Goal: Task Accomplishment & Management: Manage account settings

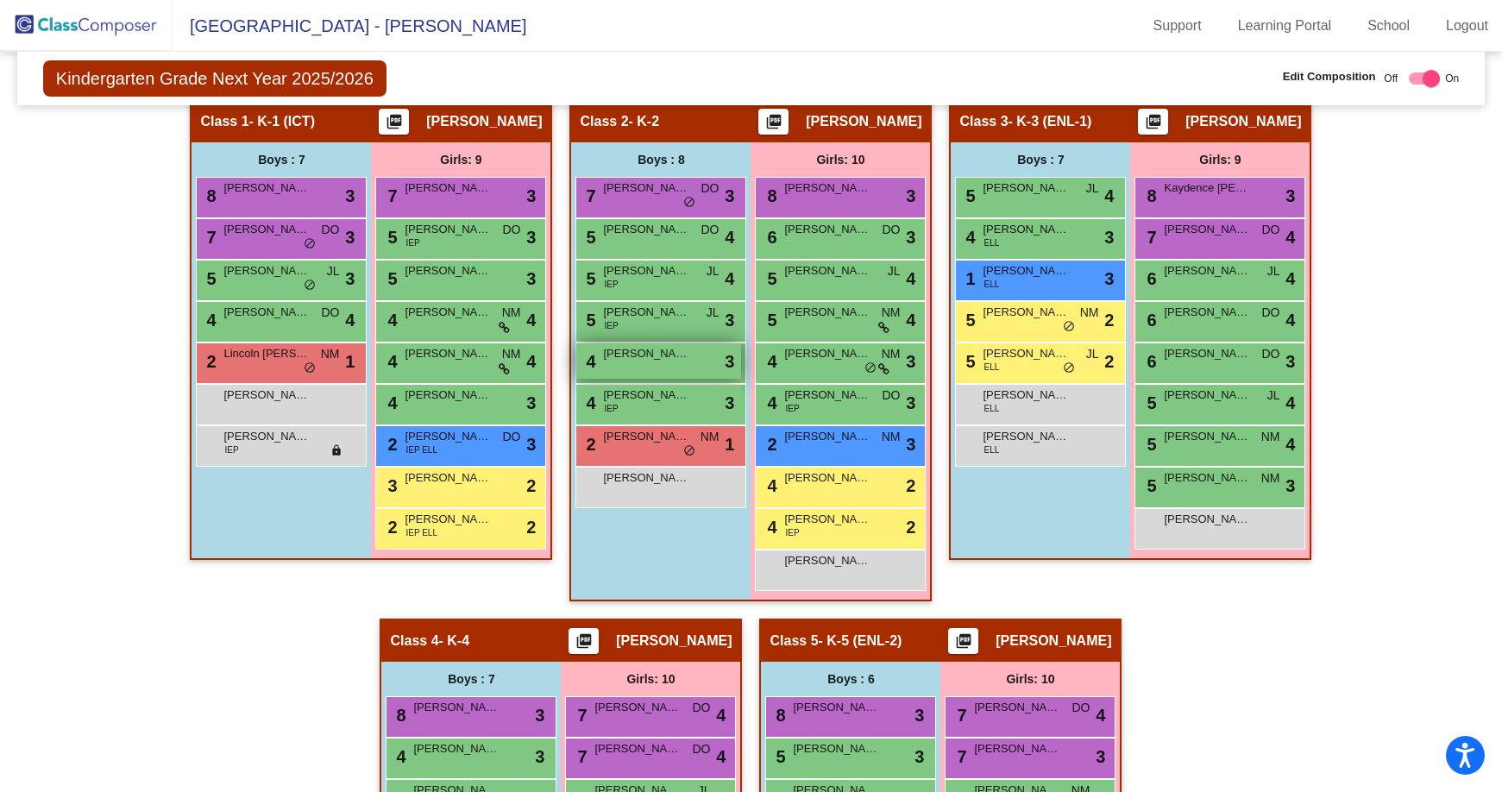
scroll to position [410, 0]
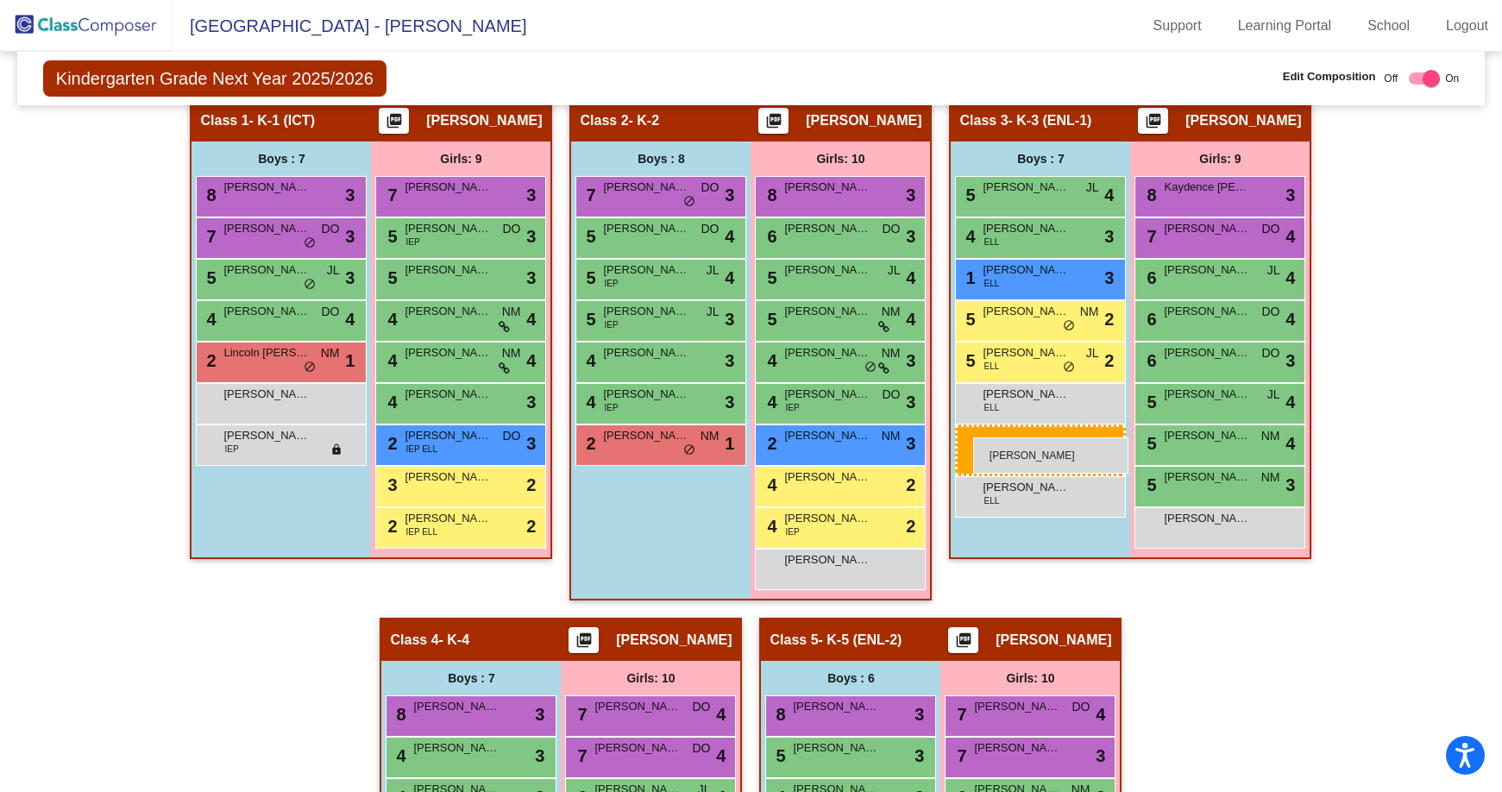
drag, startPoint x: 664, startPoint y: 476, endPoint x: 973, endPoint y: 437, distance: 311.3
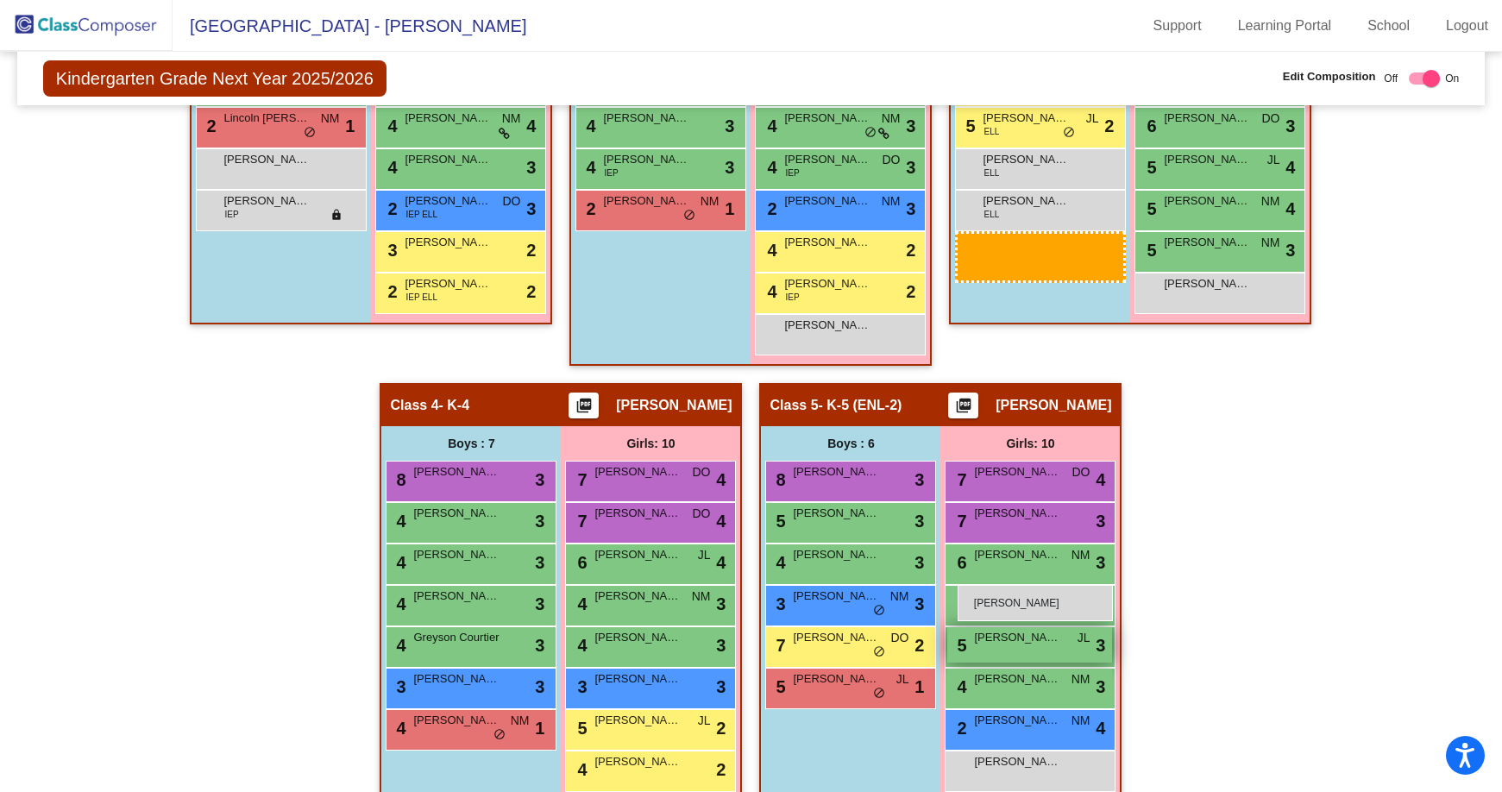
scroll to position [669, 0]
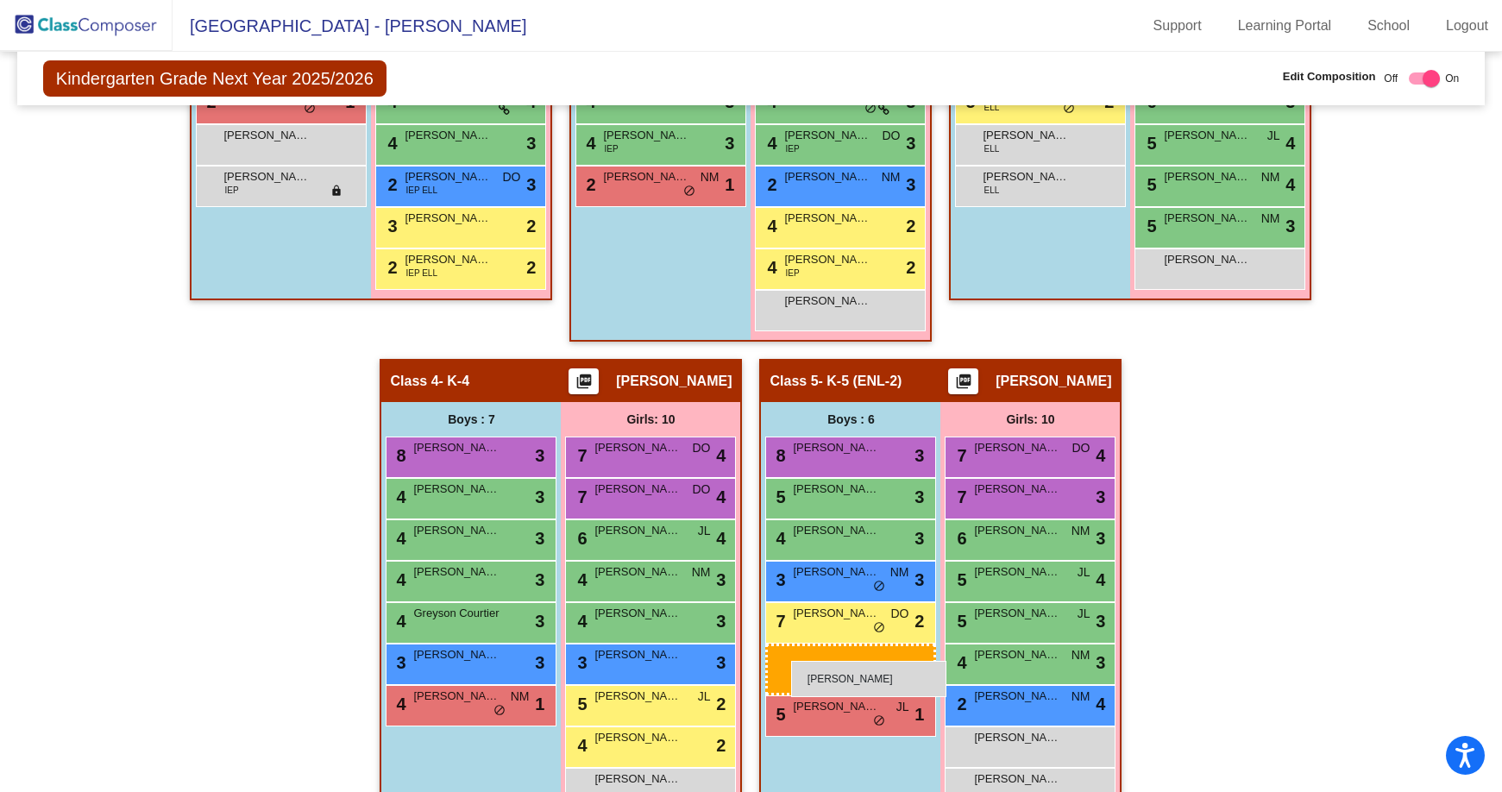
drag, startPoint x: 1009, startPoint y: 447, endPoint x: 791, endPoint y: 661, distance: 305.6
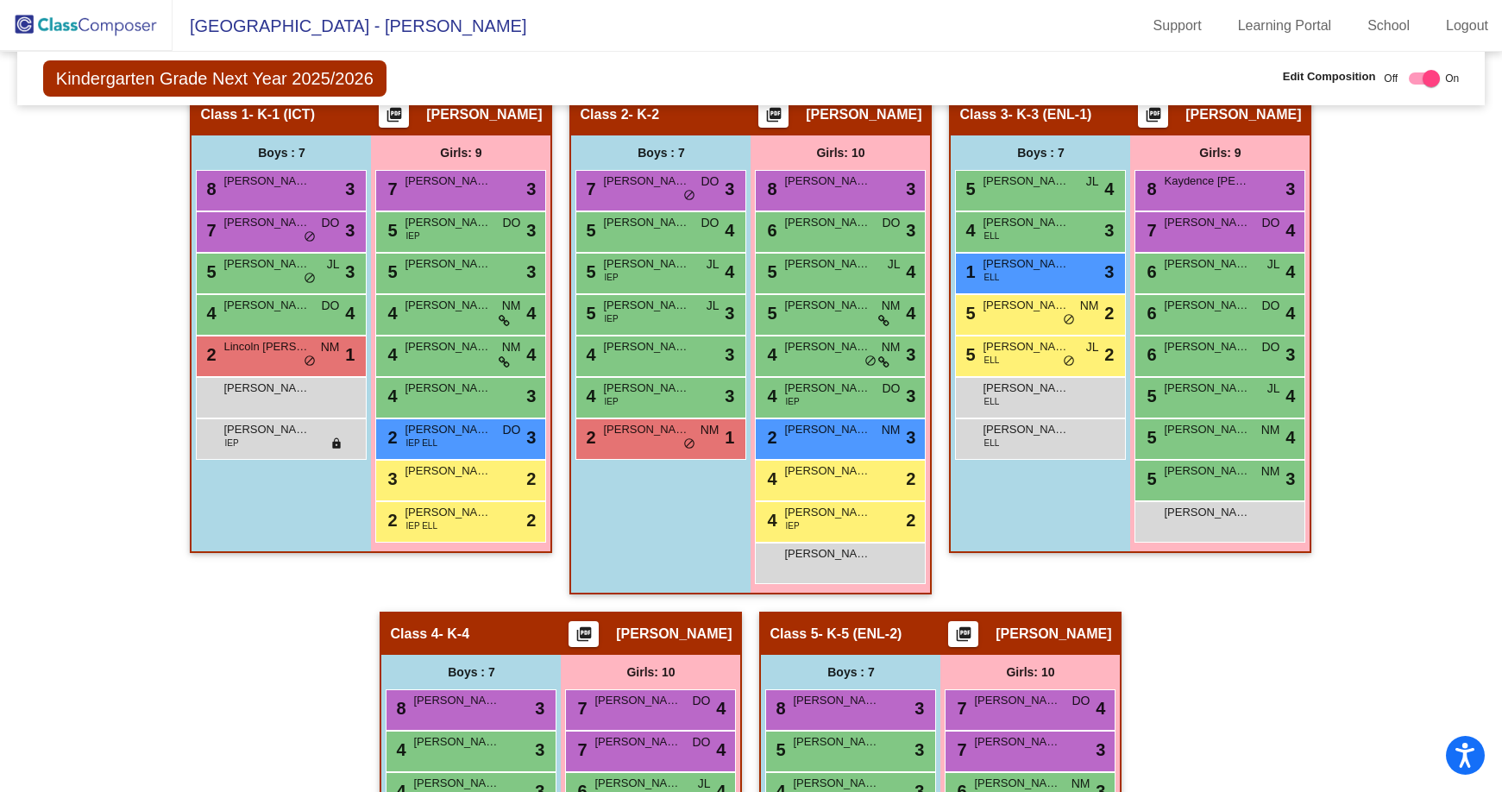
scroll to position [410, 0]
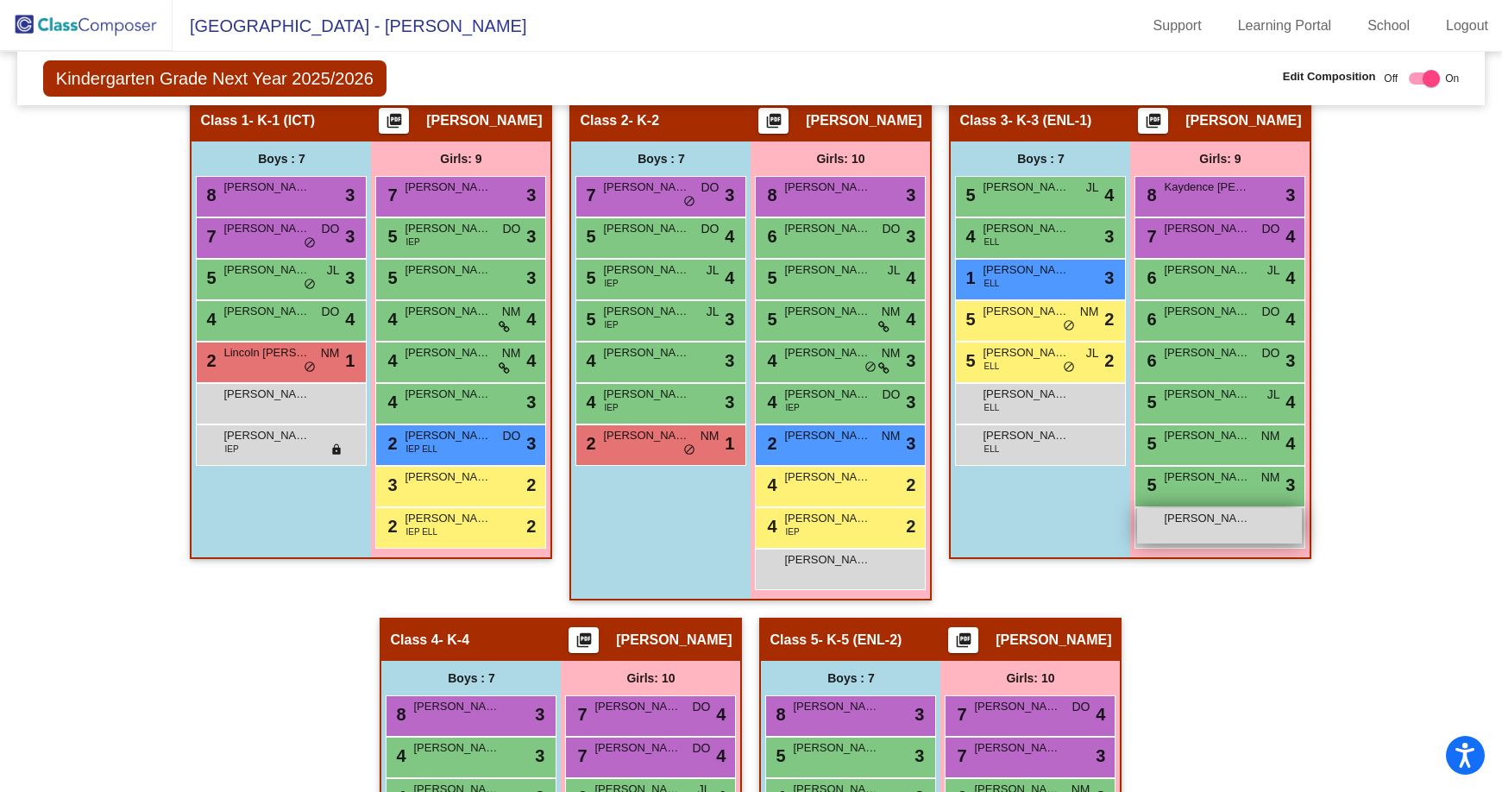
click at [1263, 542] on div "[PERSON_NAME] lock do_not_disturb_alt" at bounding box center [1219, 525] width 165 height 35
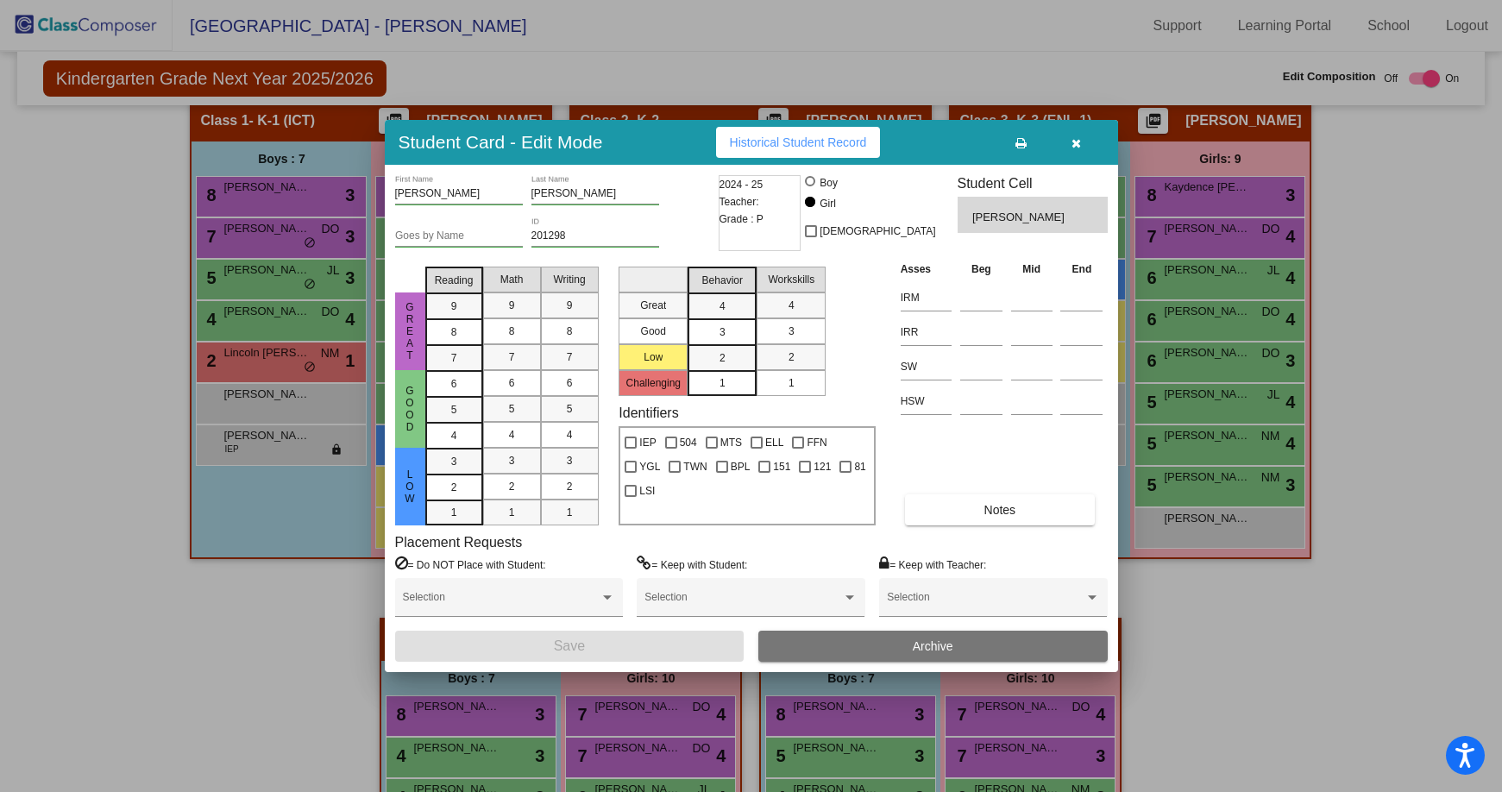
click at [1081, 139] on button "button" at bounding box center [1076, 142] width 55 height 31
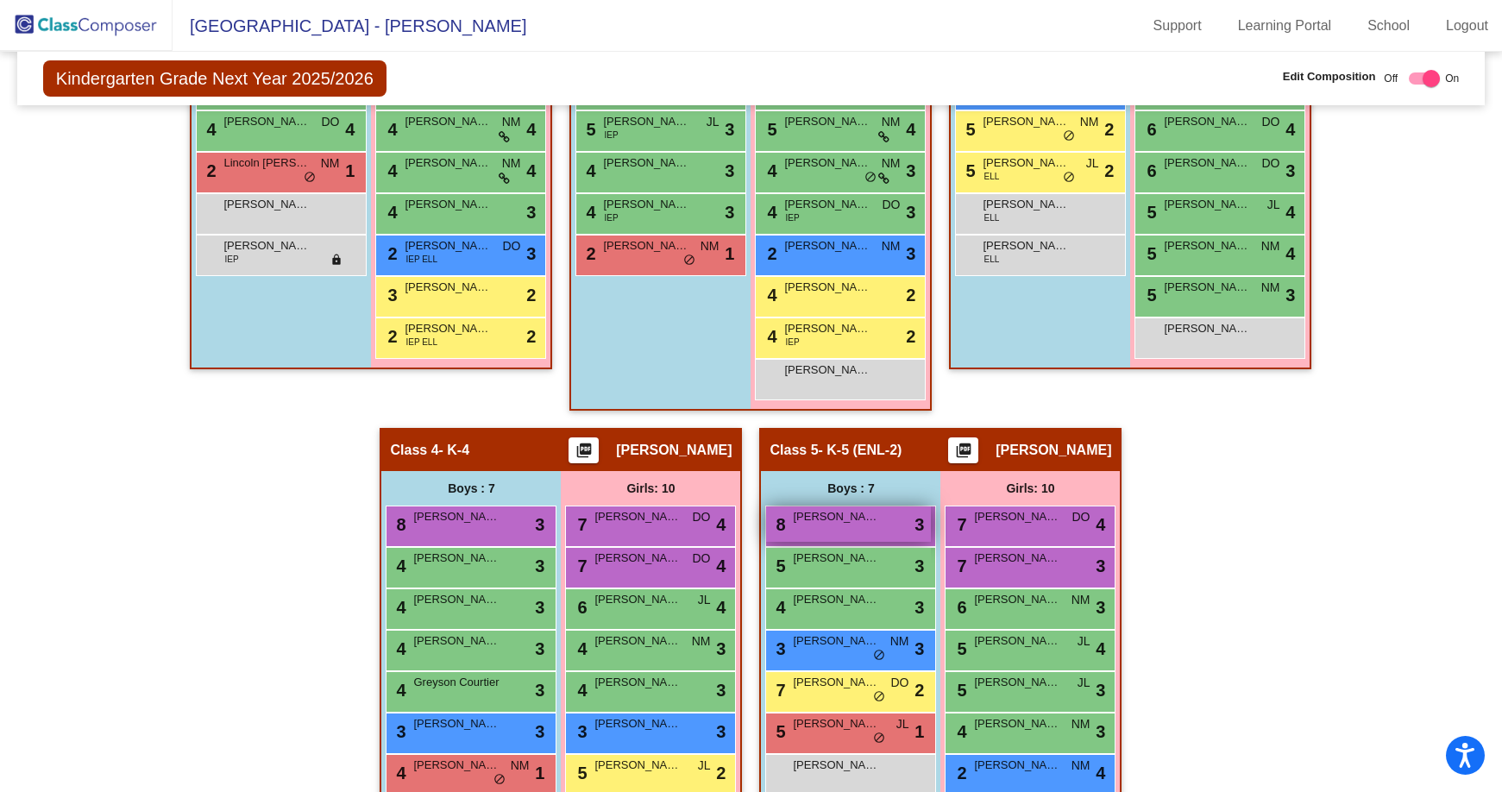
scroll to position [669, 0]
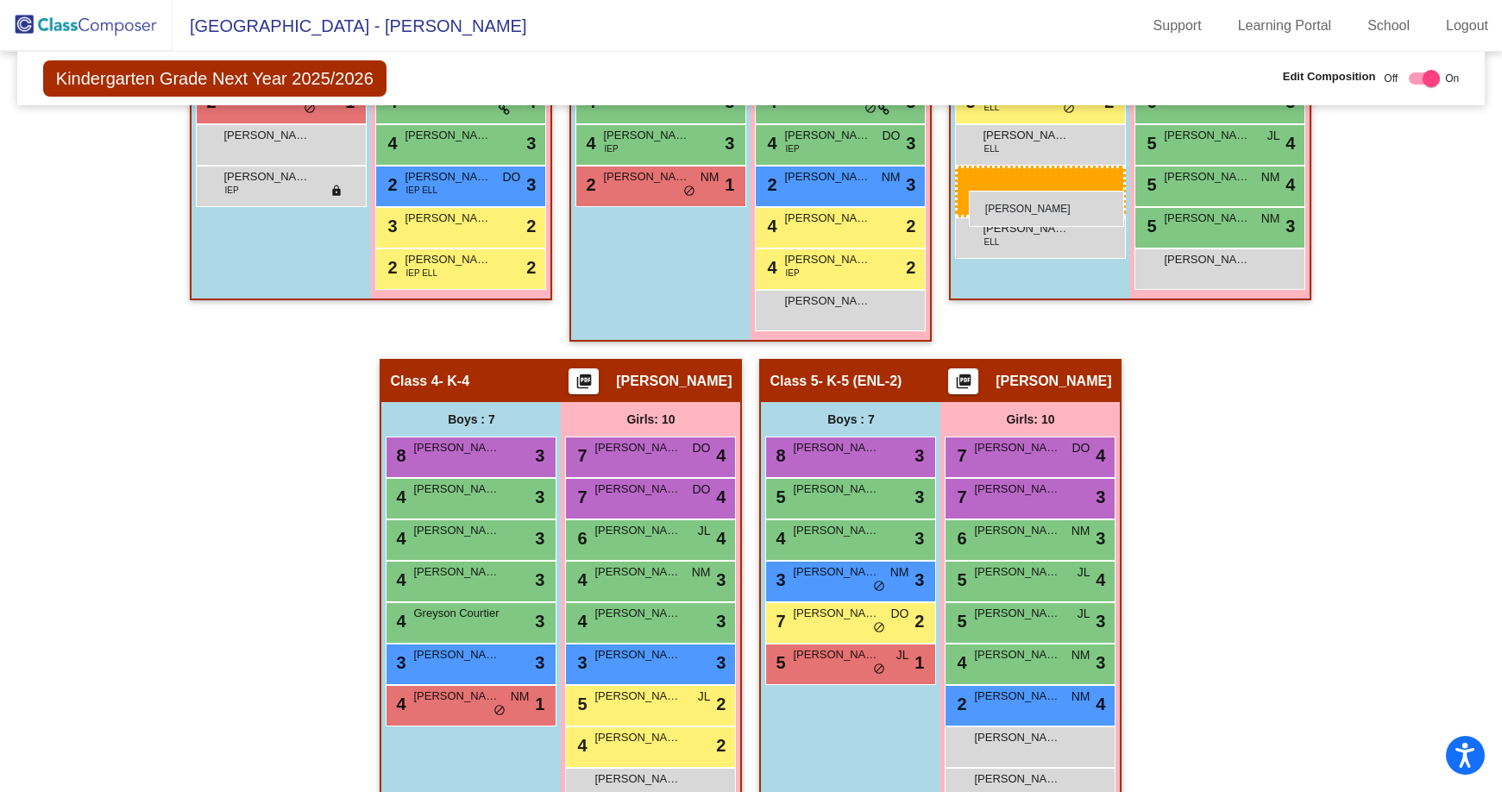
drag, startPoint x: 873, startPoint y: 705, endPoint x: 969, endPoint y: 191, distance: 523.0
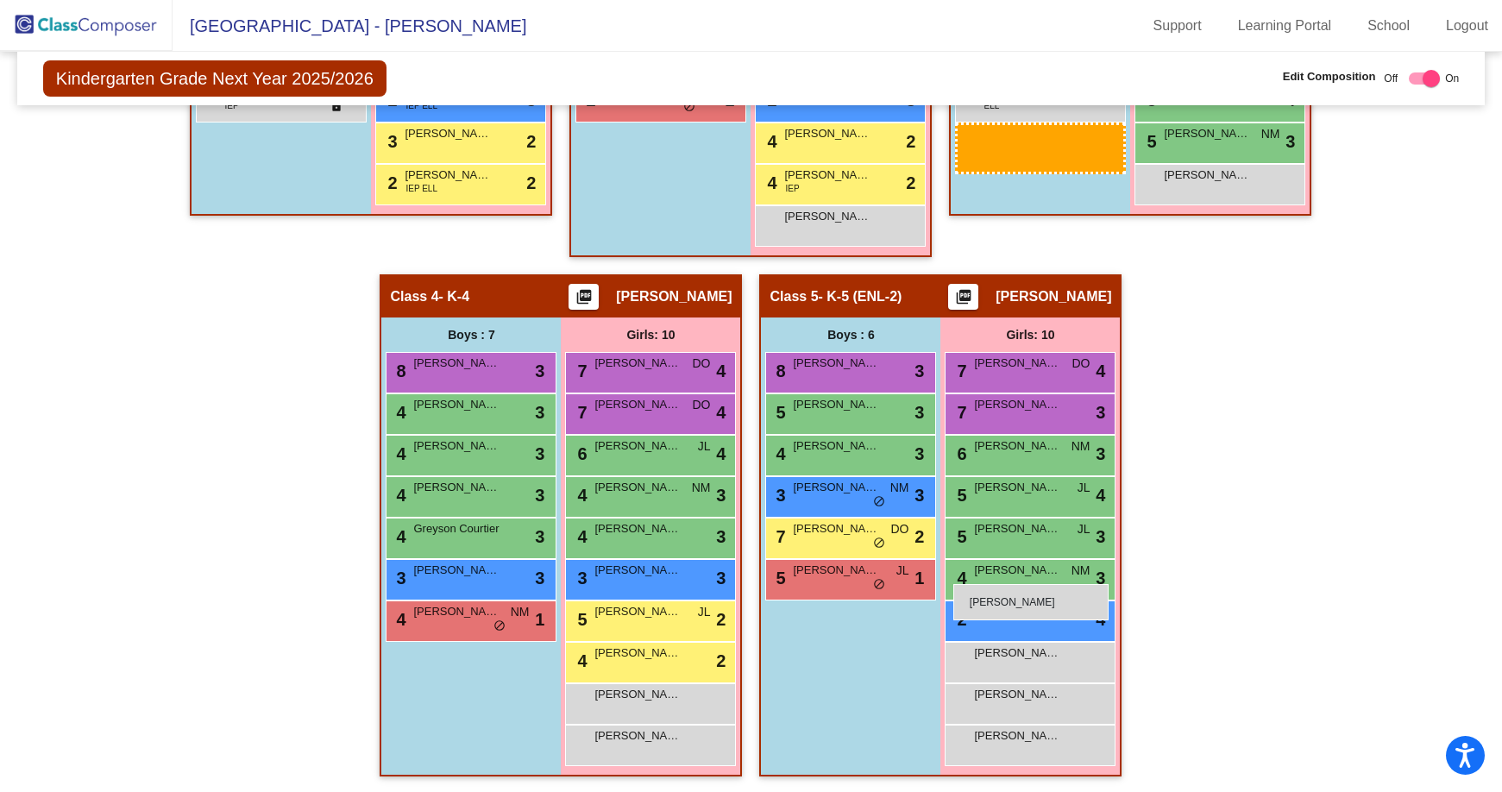
scroll to position [755, 0]
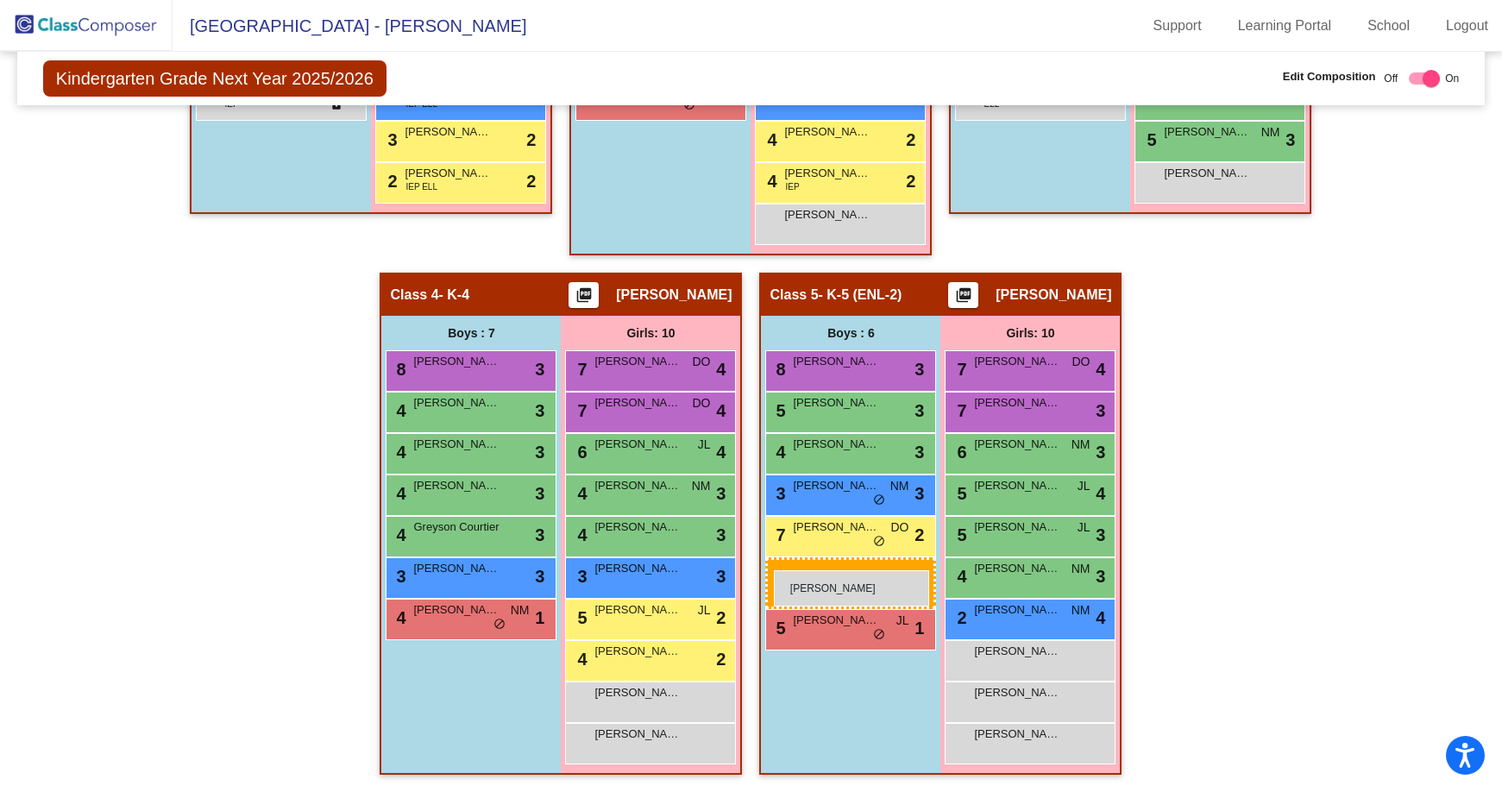
drag, startPoint x: 1013, startPoint y: 453, endPoint x: 774, endPoint y: 570, distance: 266.2
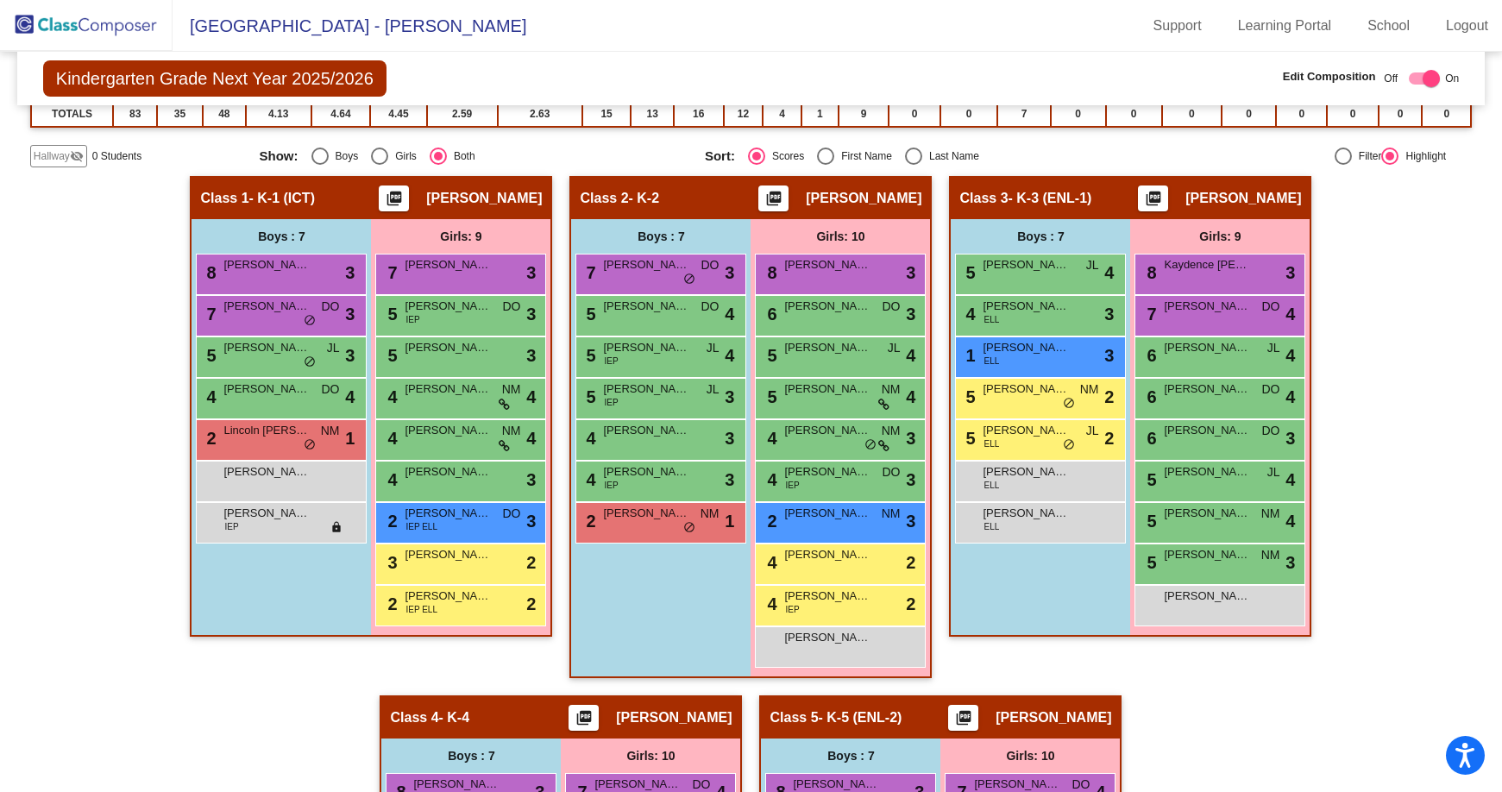
scroll to position [345, 0]
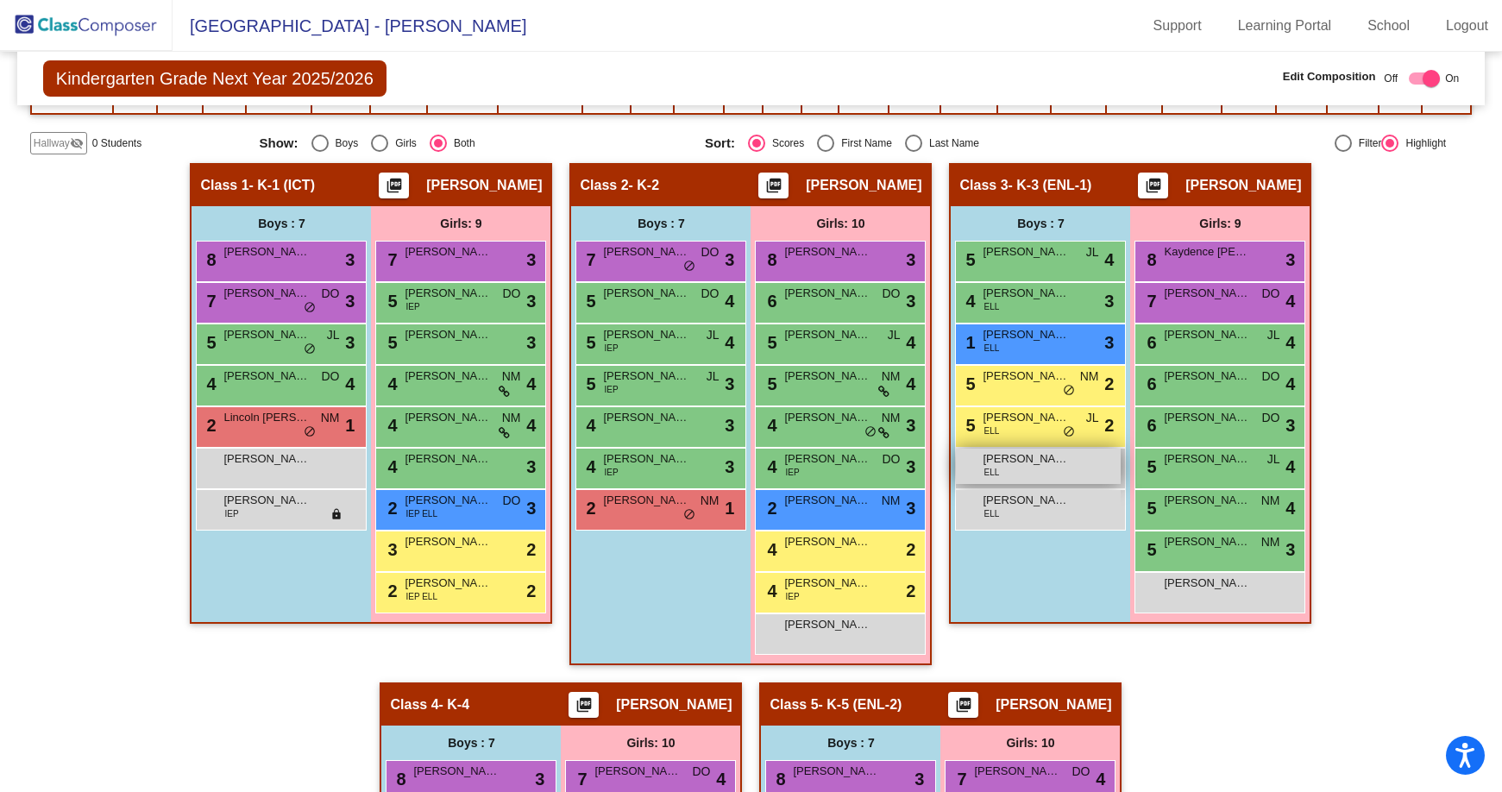
click at [1011, 468] on div "[PERSON_NAME] ELL lock do_not_disturb_alt" at bounding box center [1038, 466] width 165 height 35
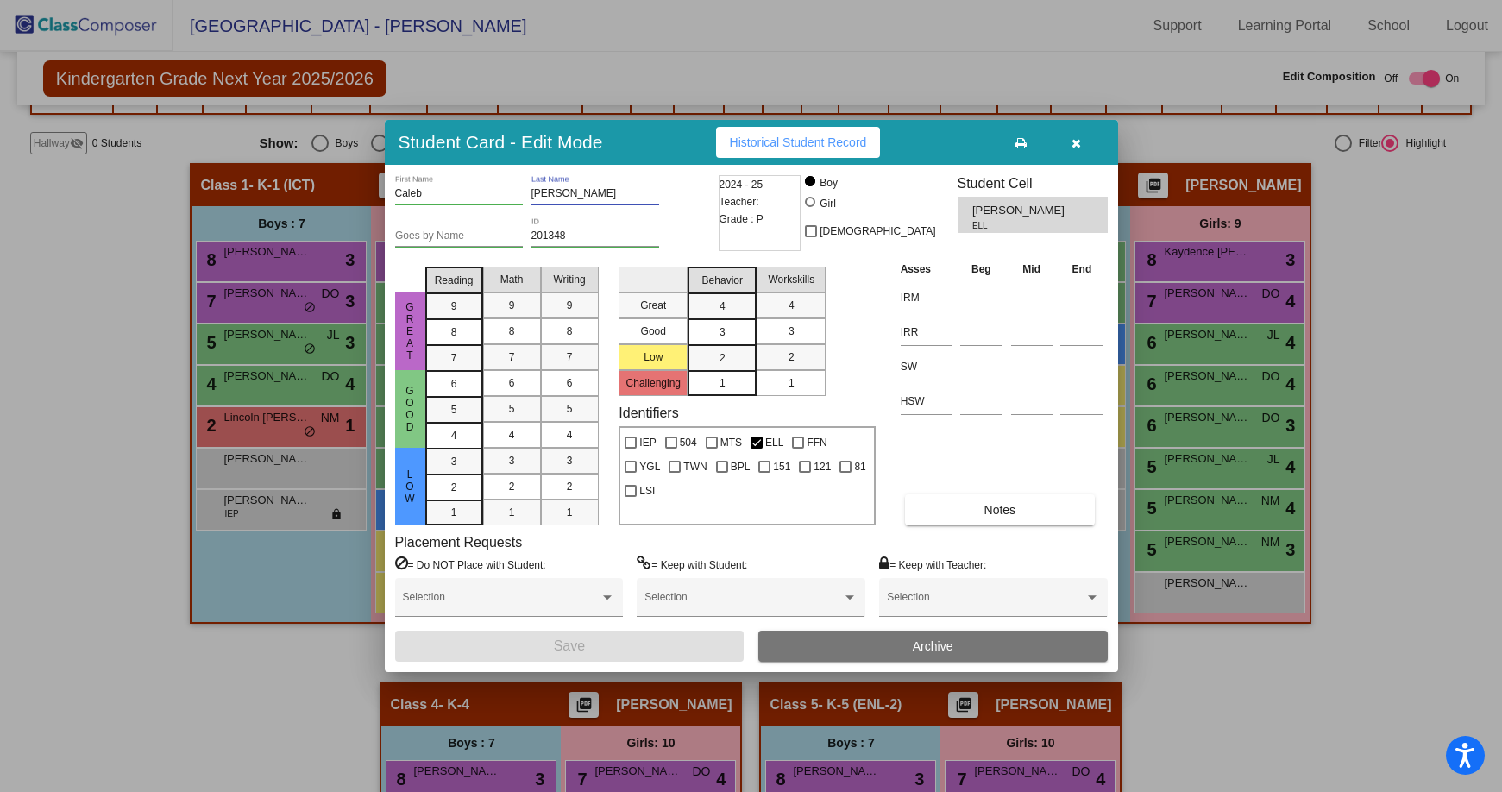
drag, startPoint x: 607, startPoint y: 195, endPoint x: 524, endPoint y: 192, distance: 83.7
click at [524, 192] on div "[PERSON_NAME] First Name [PERSON_NAME] Last Name" at bounding box center [554, 196] width 319 height 42
click at [1072, 139] on icon "button" at bounding box center [1076, 143] width 9 height 12
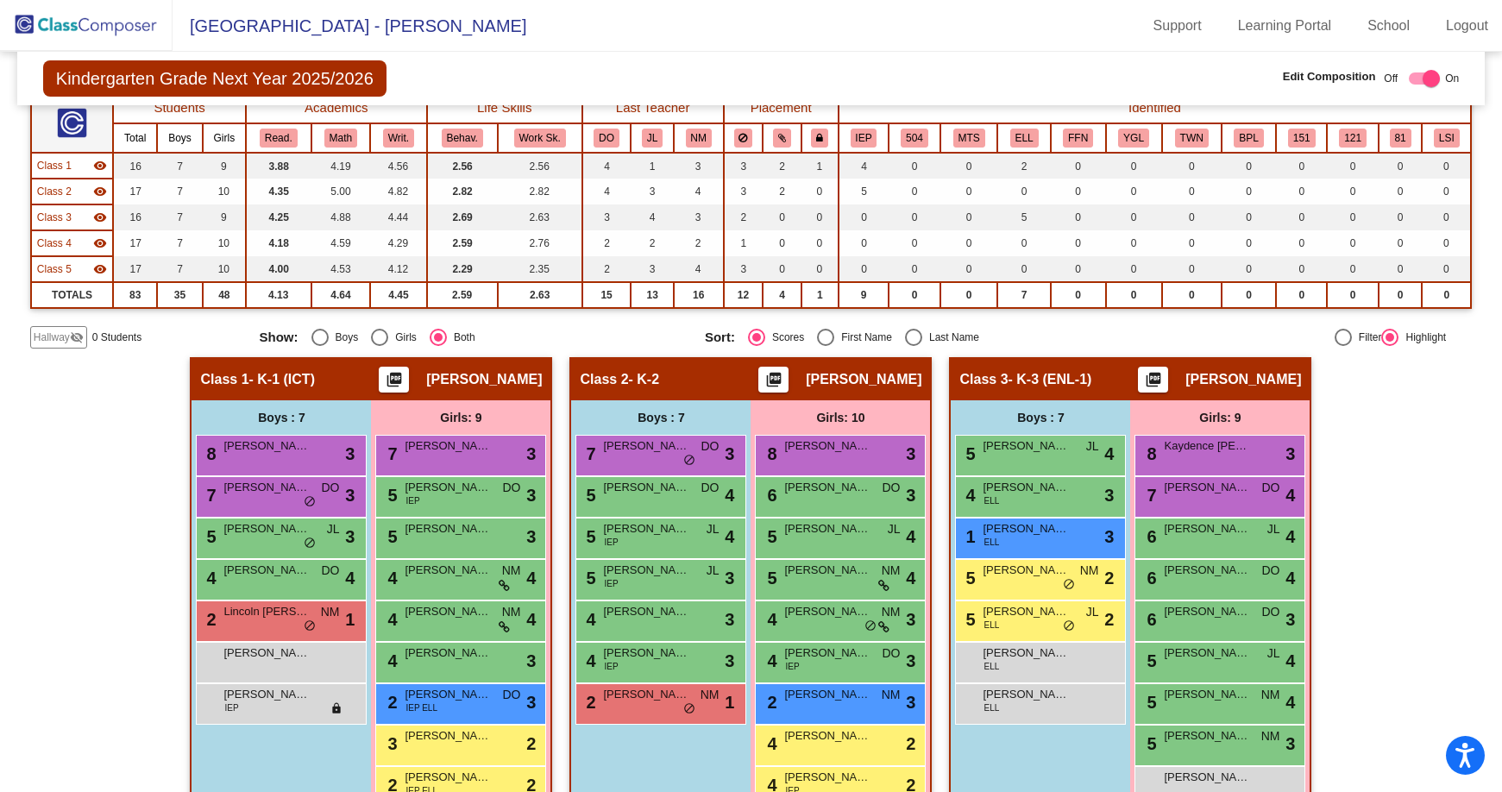
scroll to position [0, 0]
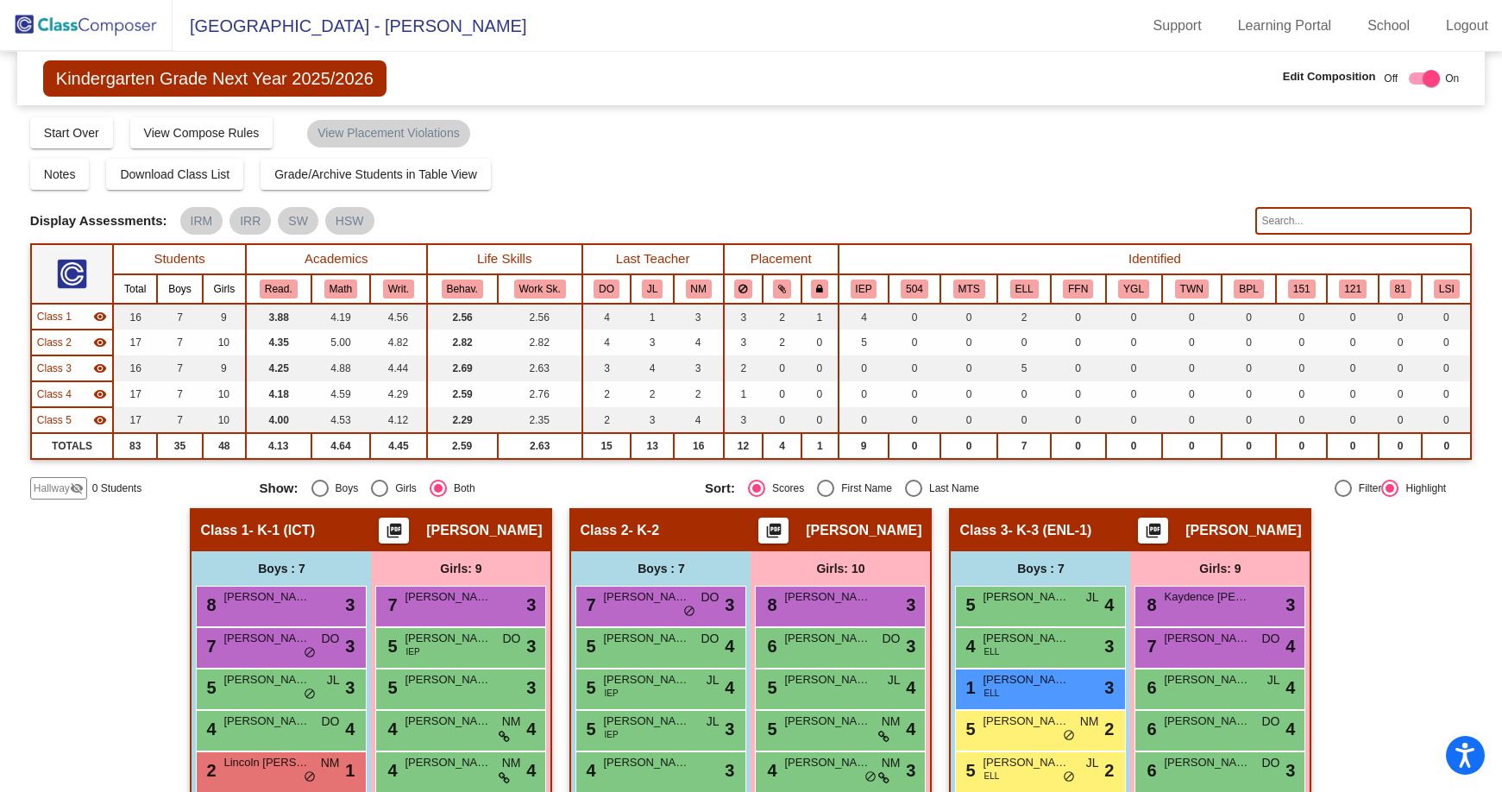
click at [147, 28] on img at bounding box center [86, 25] width 173 height 51
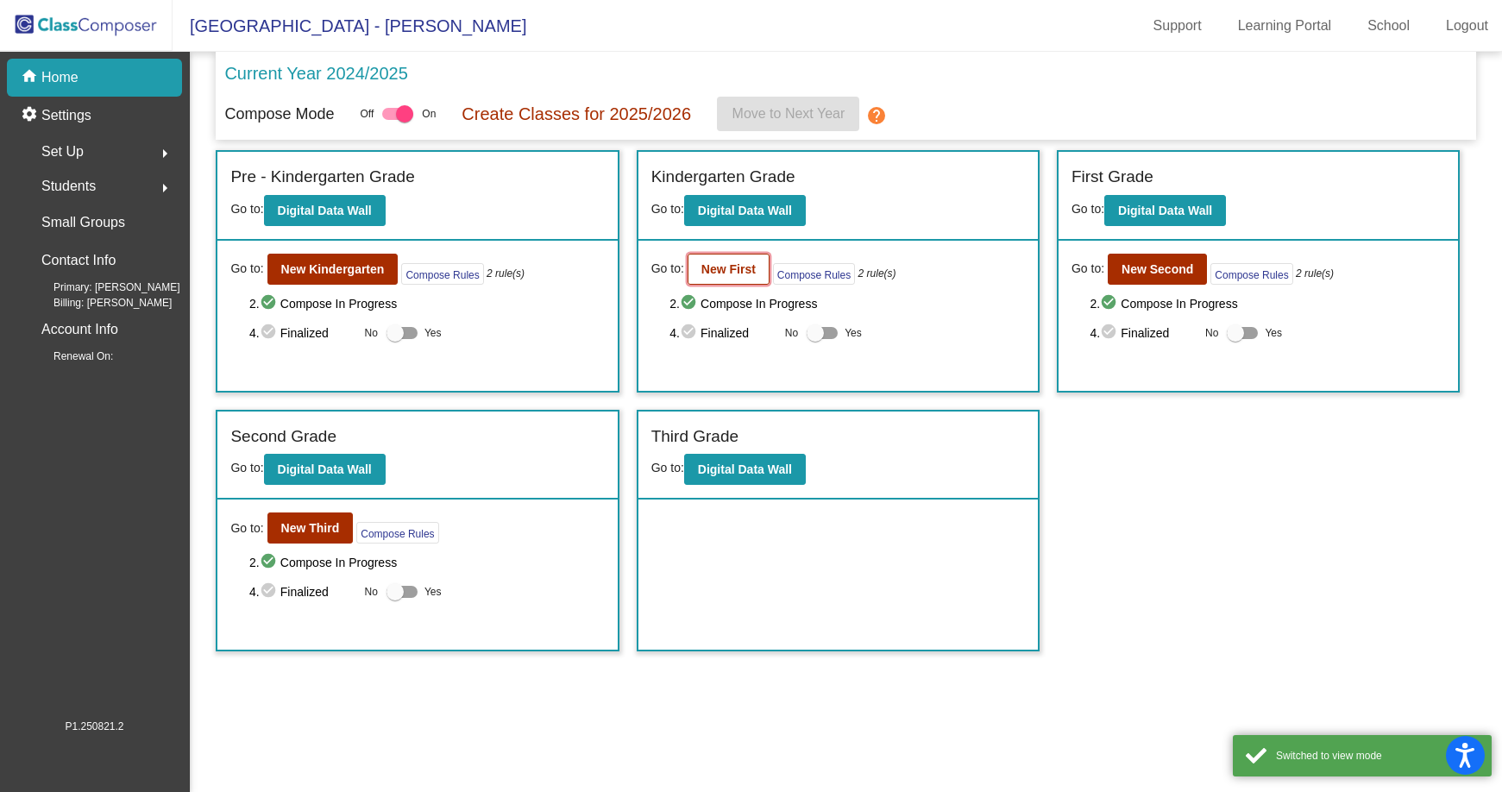
click at [738, 269] on b "New First" at bounding box center [728, 269] width 54 height 14
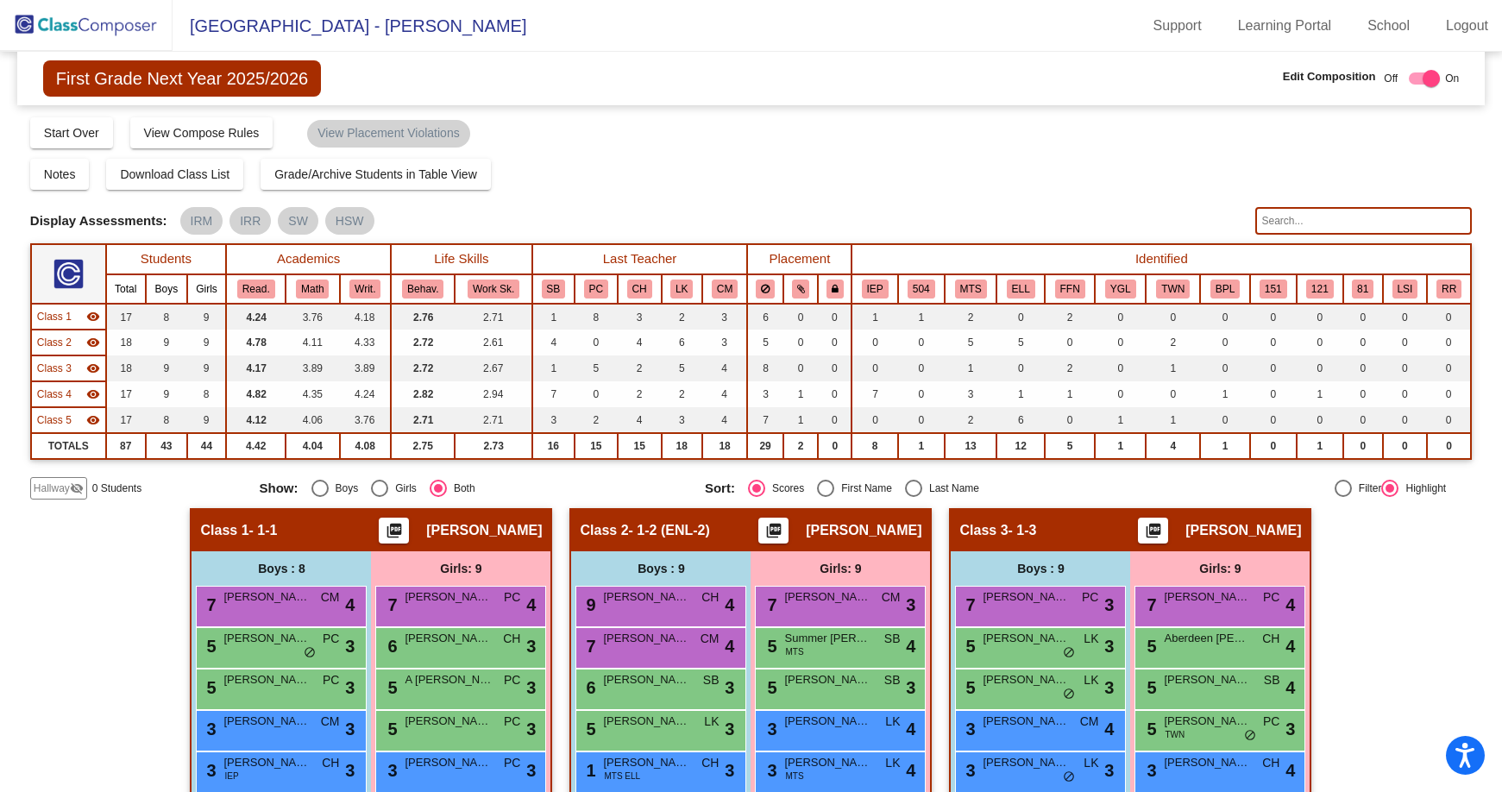
click at [131, 39] on img at bounding box center [86, 25] width 173 height 51
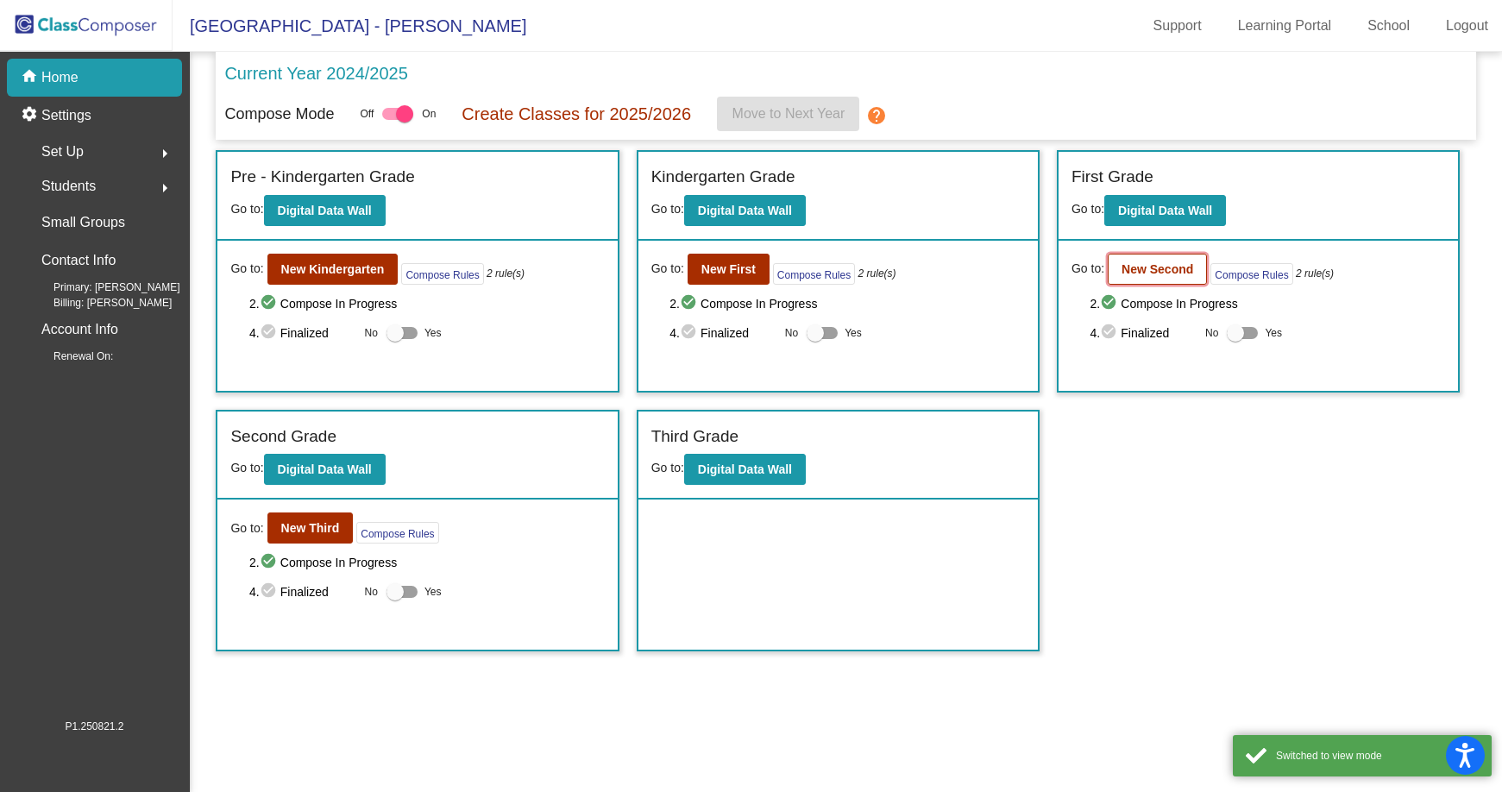
click at [1155, 264] on b "New Second" at bounding box center [1158, 269] width 72 height 14
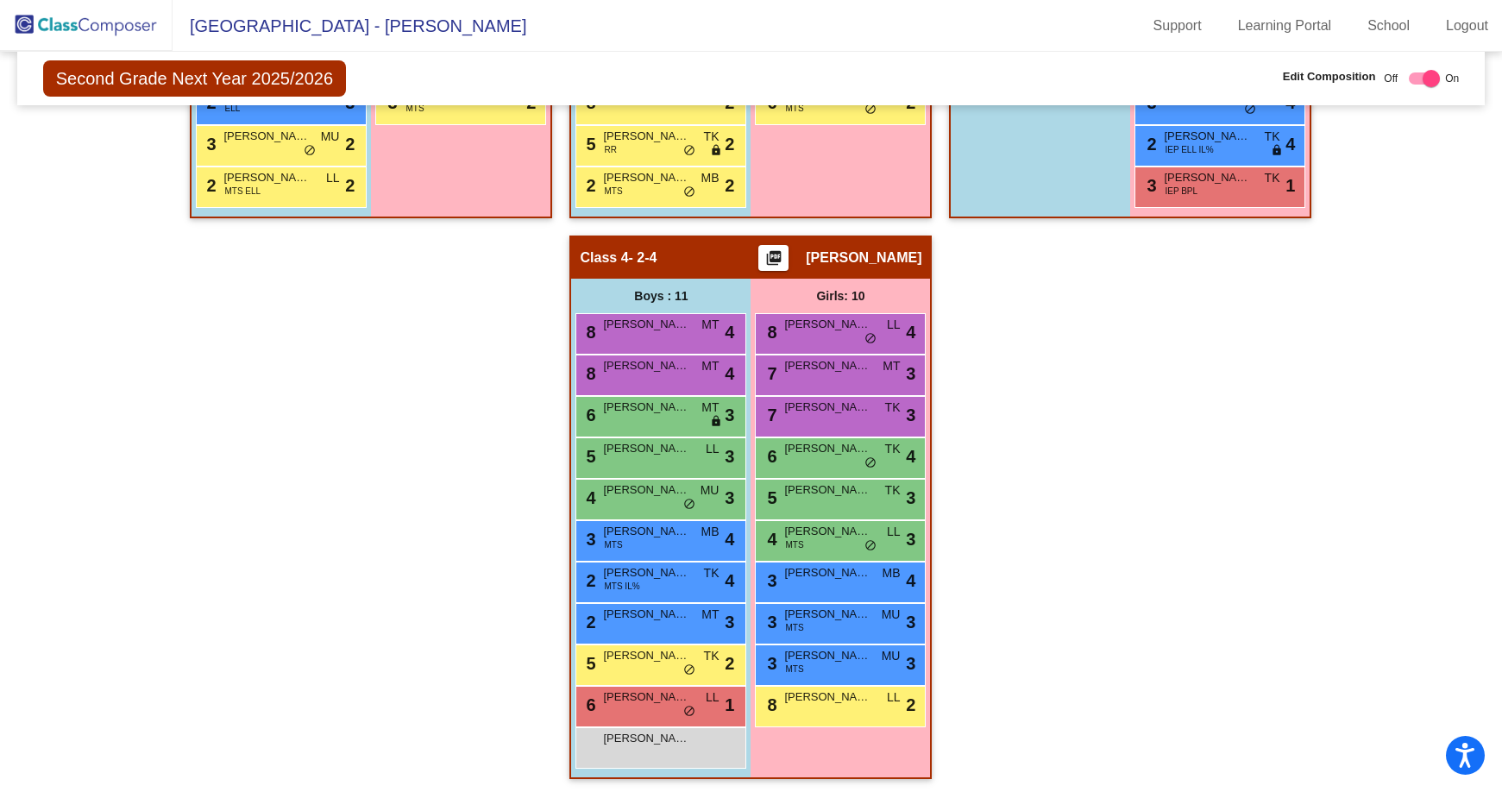
scroll to position [812, 0]
